Goal: Task Accomplishment & Management: Use online tool/utility

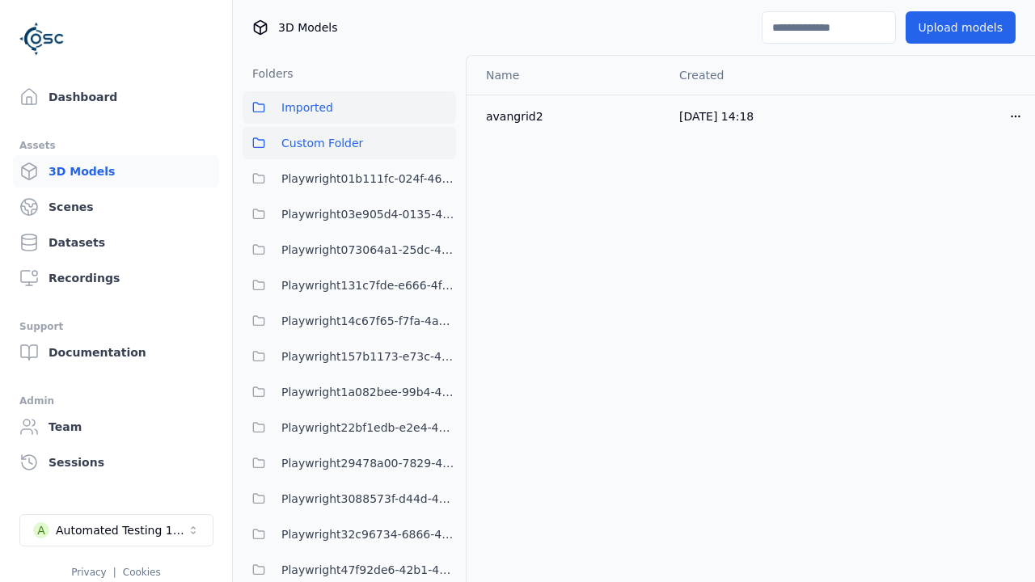
click at [349, 143] on span "Custom Folder" at bounding box center [322, 142] width 82 height 19
click at [988, 116] on html "Support Dashboard Assets 3D Models Scenes Datasets Recordings Support Documenta…" at bounding box center [517, 291] width 1035 height 582
click at [952, 205] on div "Move" at bounding box center [952, 205] width 95 height 26
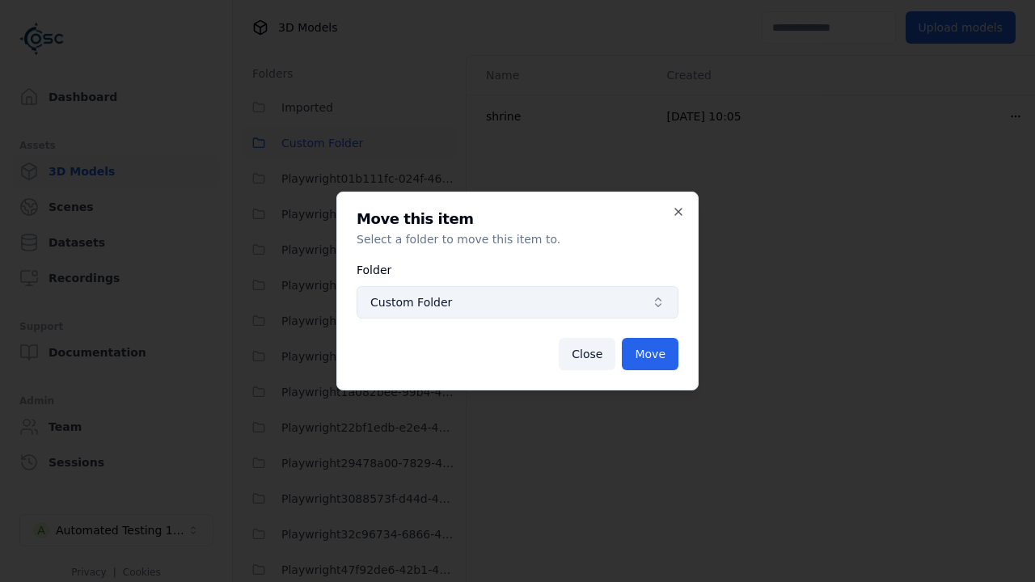
click at [517, 302] on span "Custom Folder" at bounding box center [507, 302] width 275 height 16
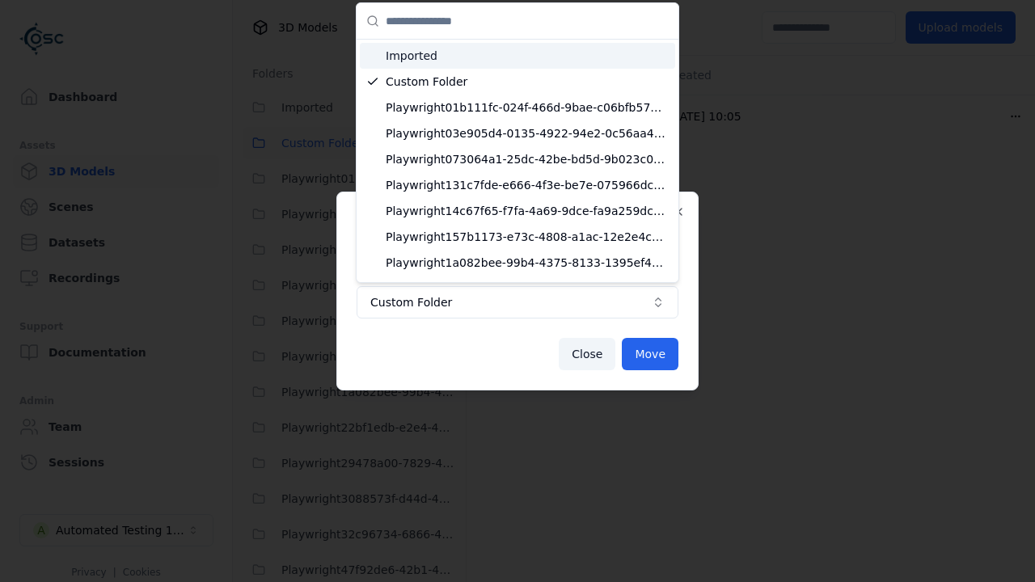
click at [510, 53] on span "Imported" at bounding box center [527, 56] width 283 height 16
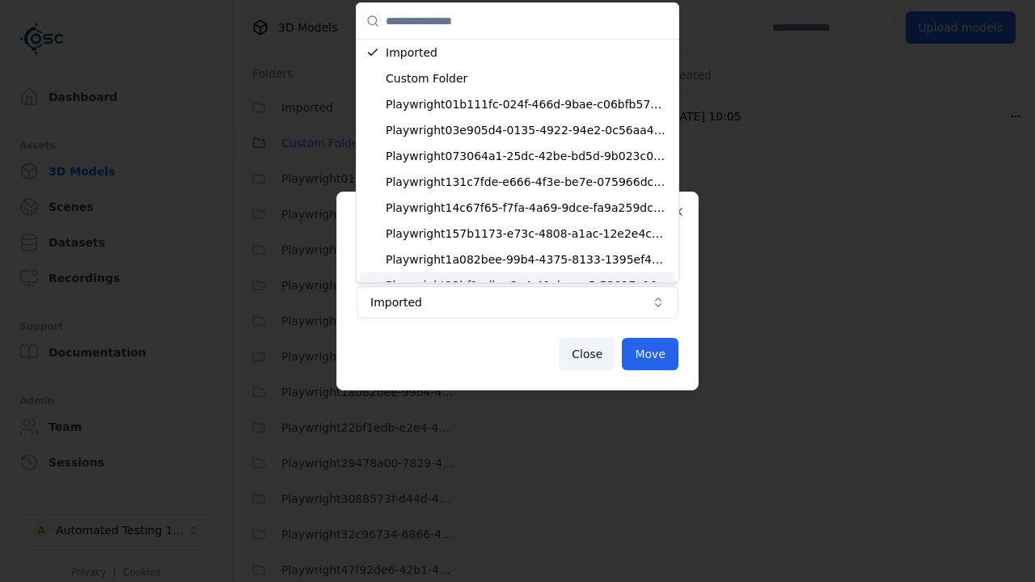
click at [651, 354] on button "Move" at bounding box center [650, 354] width 57 height 32
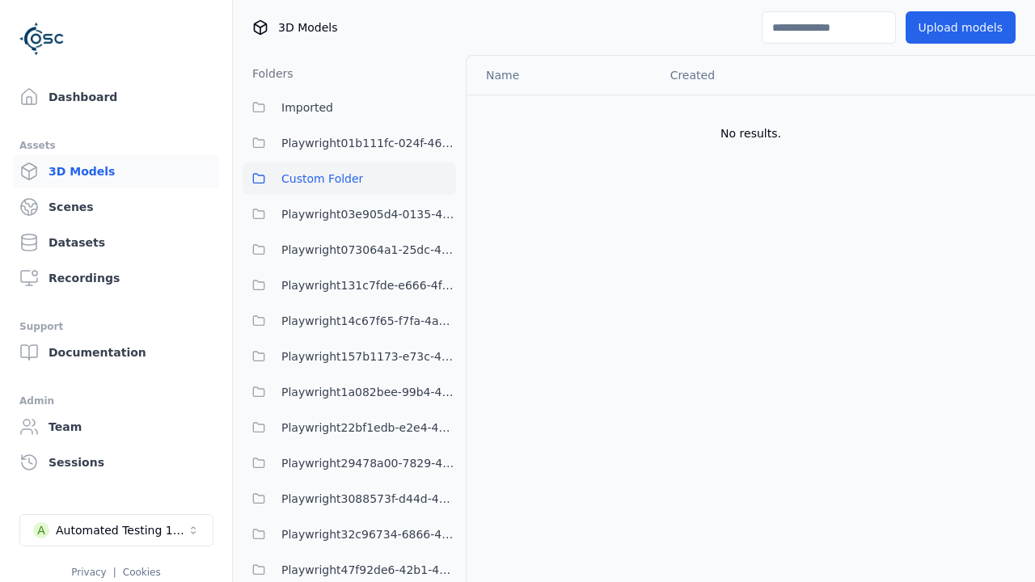
click at [359, 175] on button "Custom Folder" at bounding box center [349, 178] width 213 height 32
click at [348, 108] on button "Imported" at bounding box center [349, 107] width 213 height 32
